Goal: Check status

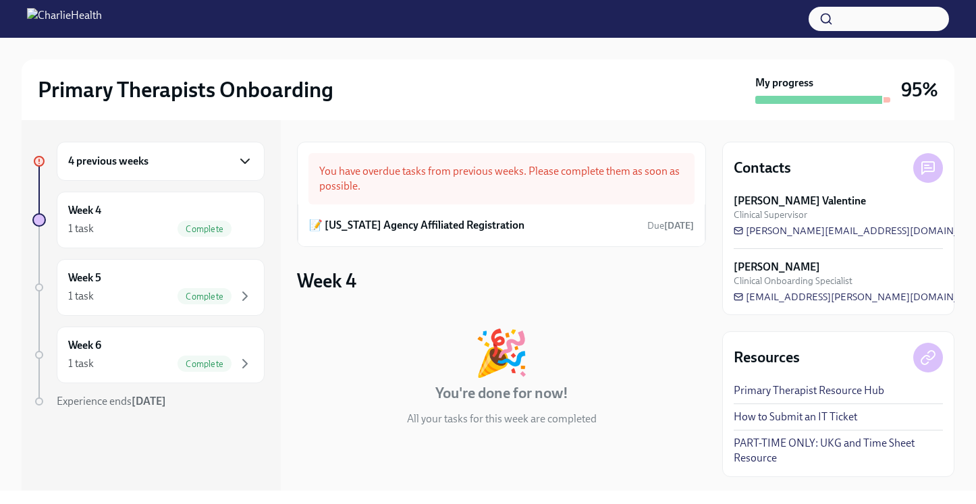
click at [245, 161] on icon "button" at bounding box center [245, 161] width 16 height 16
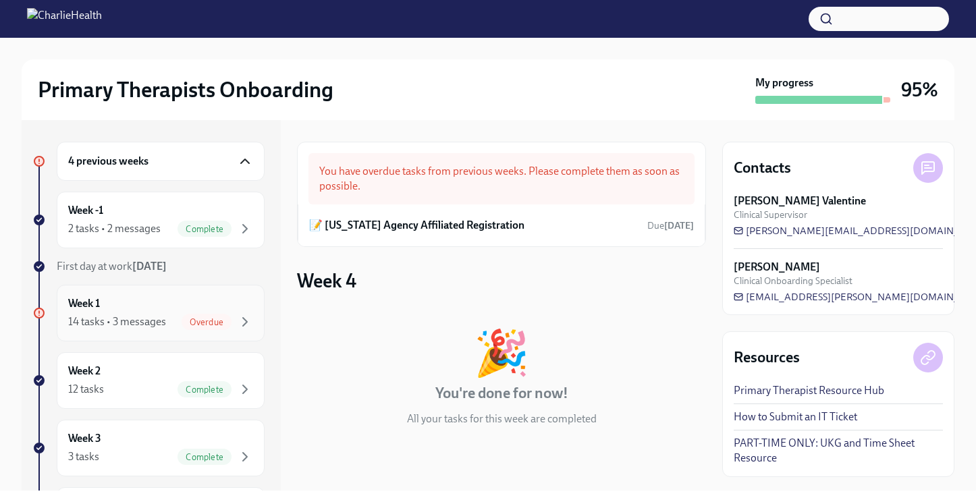
click at [204, 324] on span "Overdue" at bounding box center [207, 322] width 50 height 10
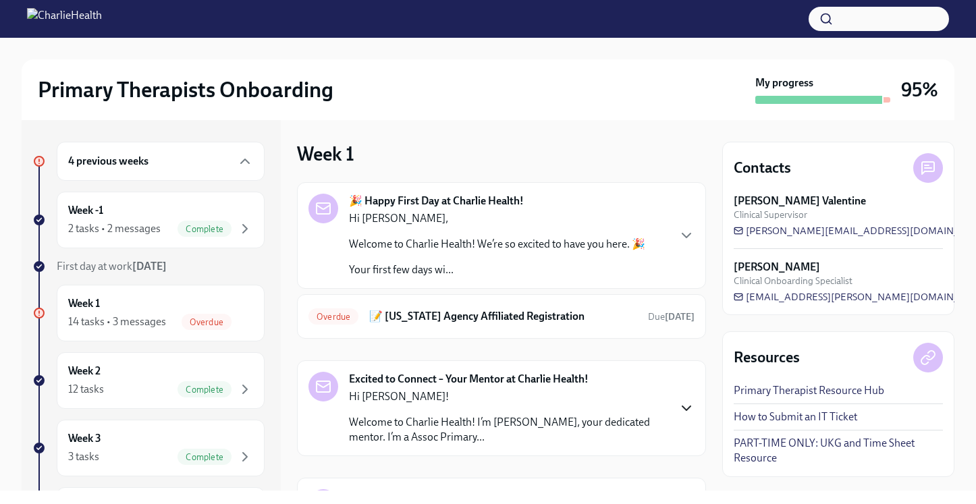
click at [689, 404] on icon "button" at bounding box center [686, 408] width 16 height 16
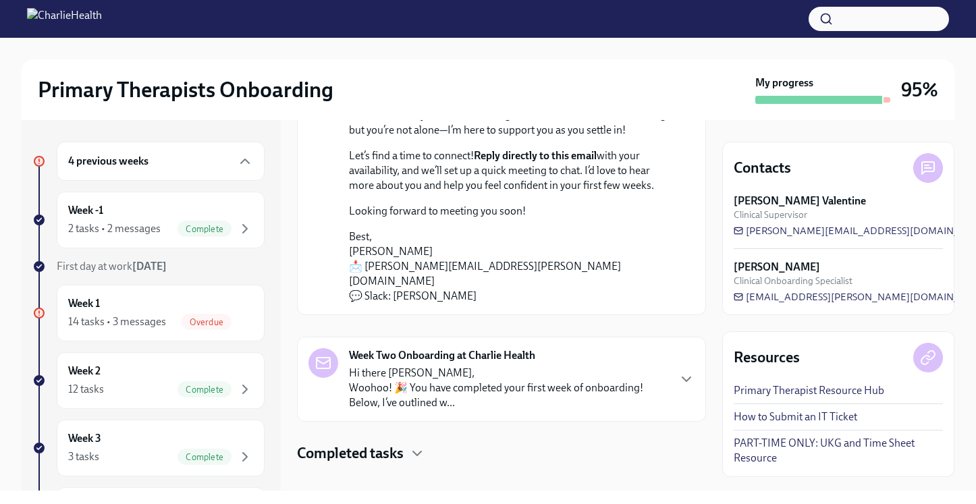
scroll to position [379, 0]
click at [252, 162] on icon "button" at bounding box center [245, 161] width 16 height 16
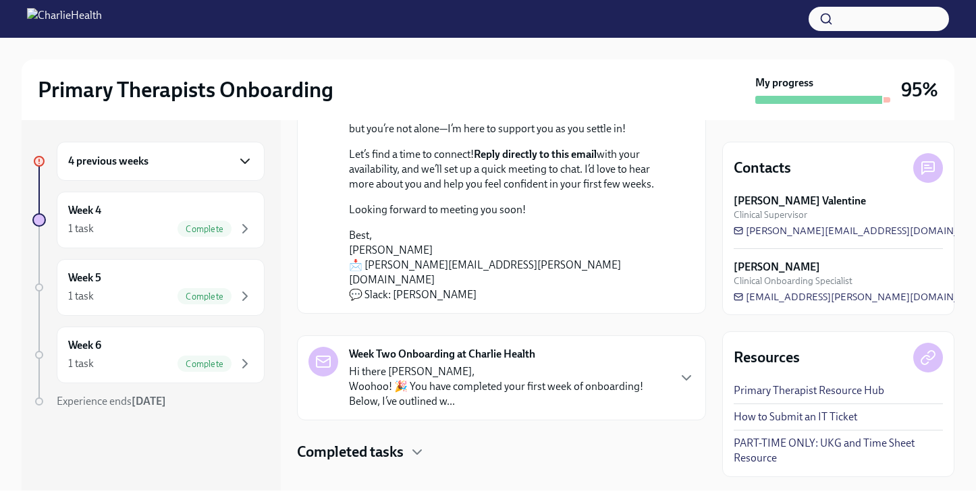
click at [246, 159] on icon "button" at bounding box center [245, 161] width 16 height 16
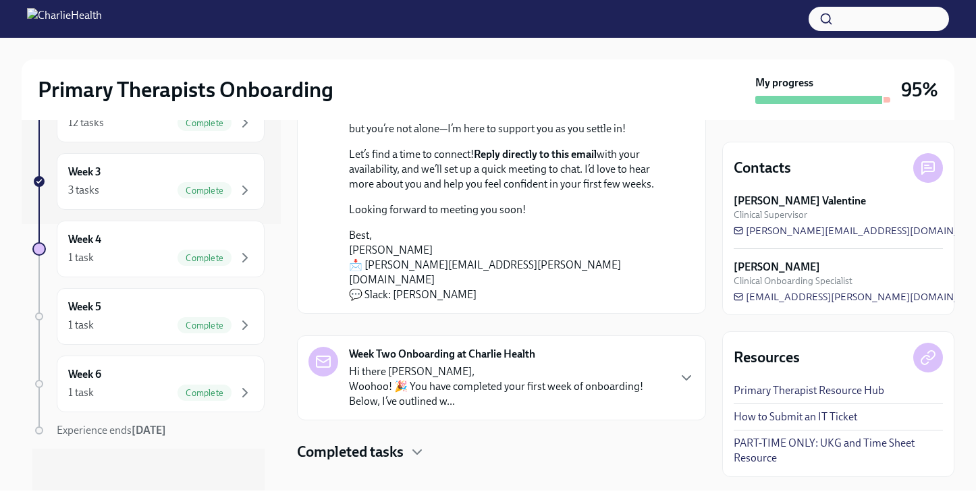
scroll to position [268, 0]
